Goal: Information Seeking & Learning: Learn about a topic

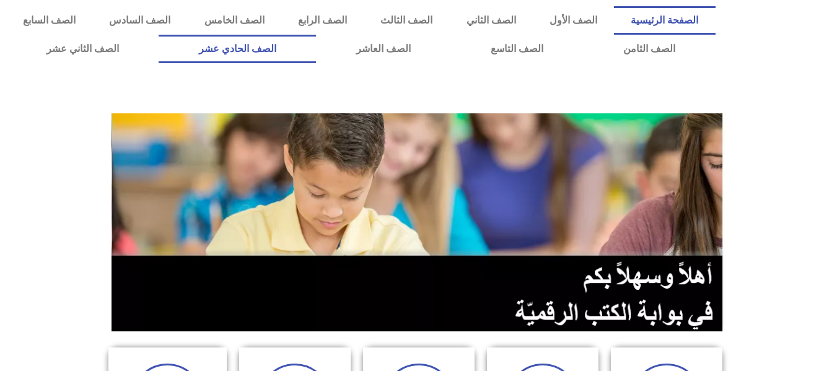
click at [316, 43] on link "الصف الحادي عشر" at bounding box center [237, 49] width 157 height 28
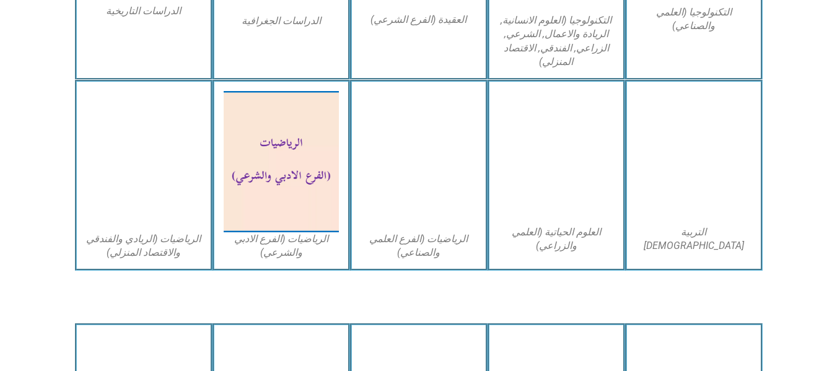
scroll to position [793, 0]
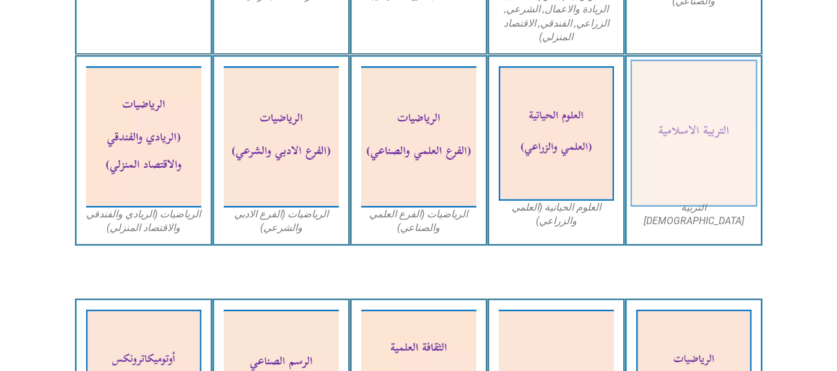
click at [684, 129] on img at bounding box center [693, 133] width 127 height 147
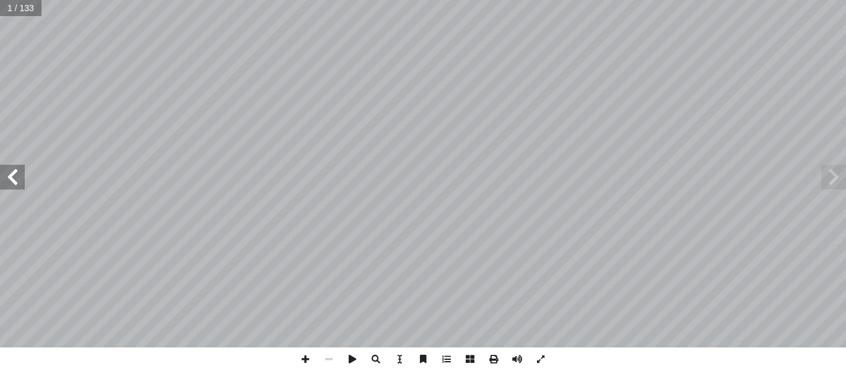
click at [11, 175] on span at bounding box center [12, 177] width 25 height 25
click at [308, 361] on span at bounding box center [306, 360] width 24 height 24
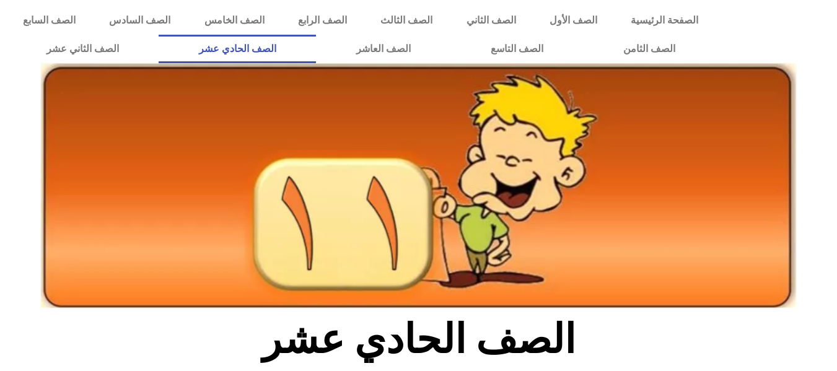
scroll to position [719, 0]
